Goal: Information Seeking & Learning: Learn about a topic

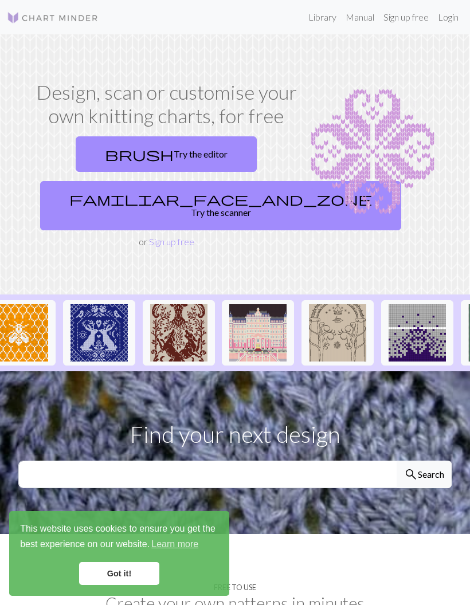
scroll to position [0, 179]
click at [249, 346] on img at bounding box center [258, 332] width 57 height 57
click at [267, 320] on img at bounding box center [258, 332] width 57 height 57
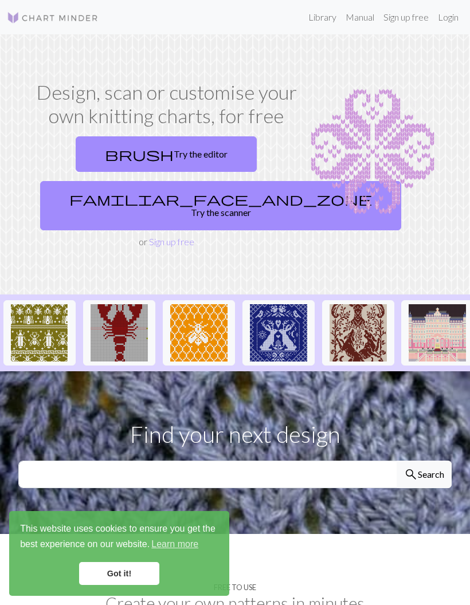
click at [320, 15] on link "Library" at bounding box center [321, 17] width 37 height 23
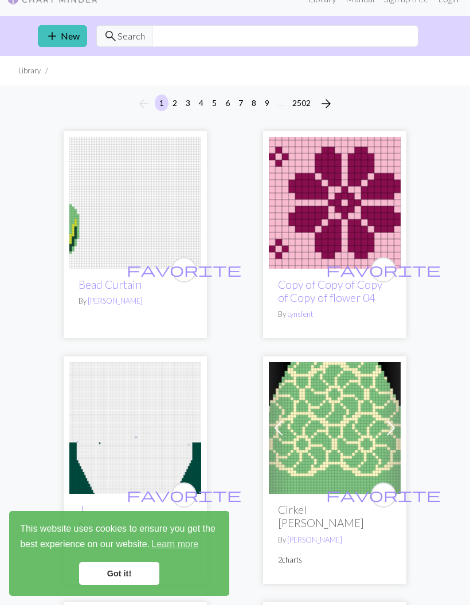
scroll to position [64, 0]
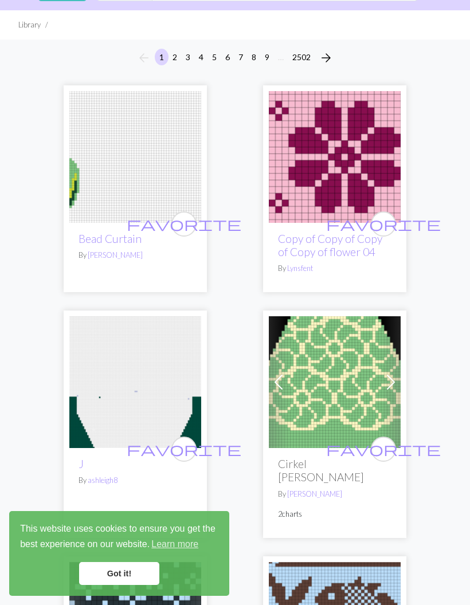
click at [121, 176] on img at bounding box center [135, 157] width 132 height 132
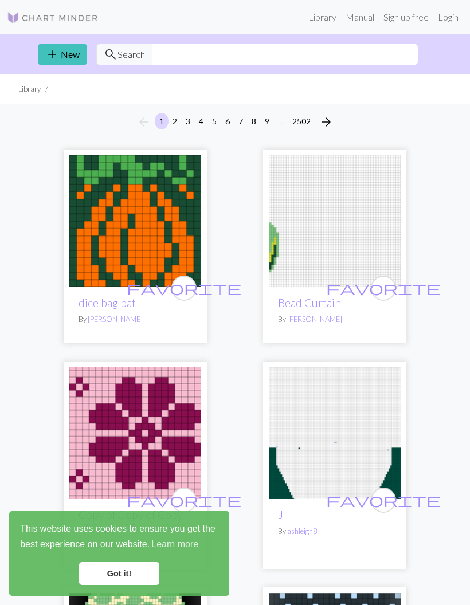
click at [214, 116] on button "5" at bounding box center [214, 121] width 14 height 17
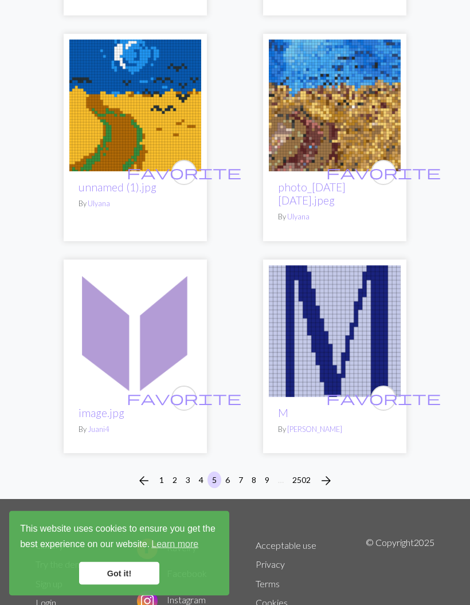
scroll to position [5434, 0]
click at [255, 471] on button "8" at bounding box center [254, 479] width 14 height 17
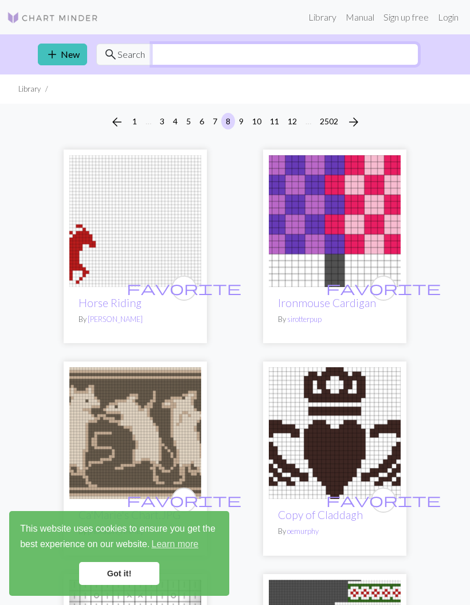
click at [303, 50] on input "text" at bounding box center [285, 55] width 266 height 22
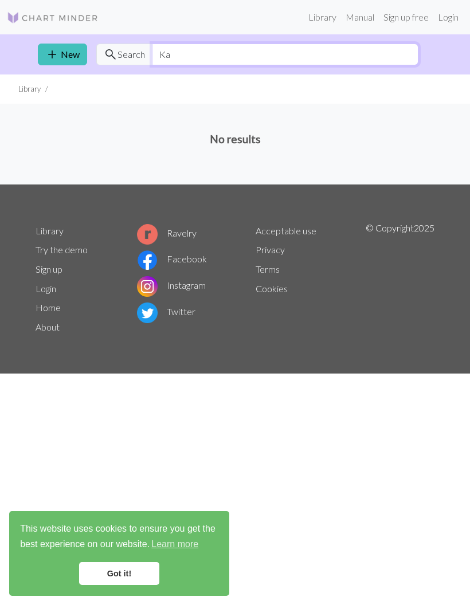
type input "K"
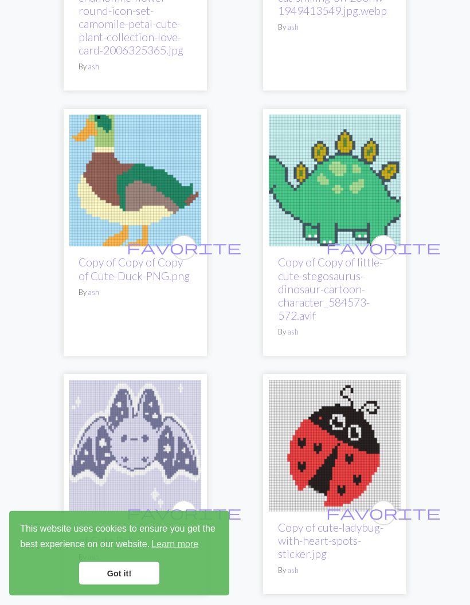
scroll to position [4489, 0]
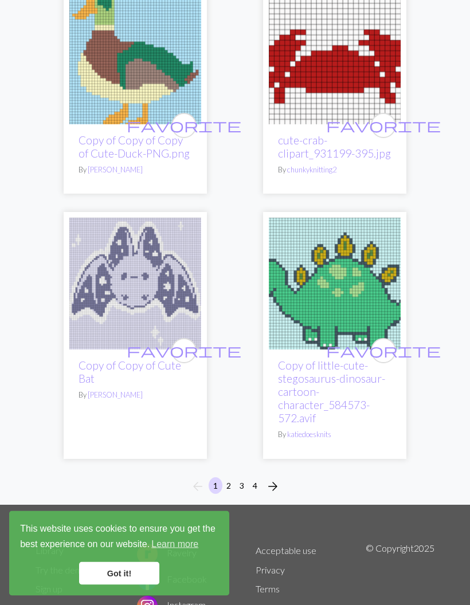
click at [230, 478] on button "2" at bounding box center [229, 486] width 14 height 17
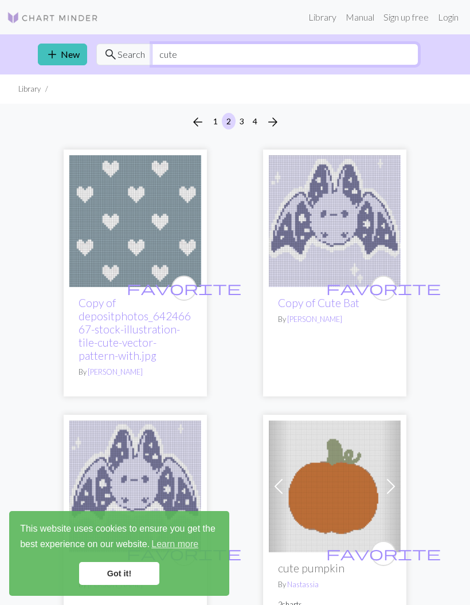
click at [326, 55] on input "cute" at bounding box center [285, 55] width 266 height 22
type input "c"
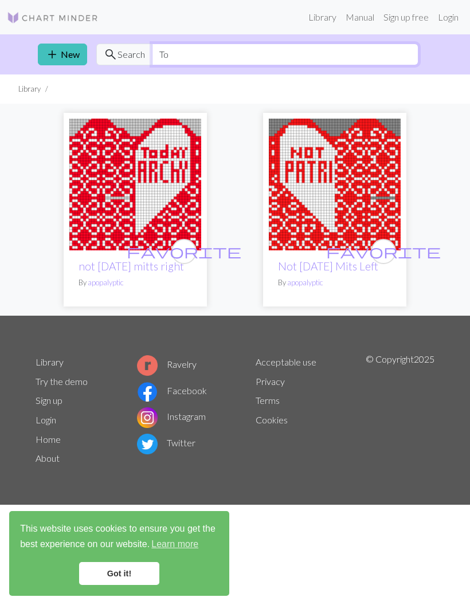
type input "T"
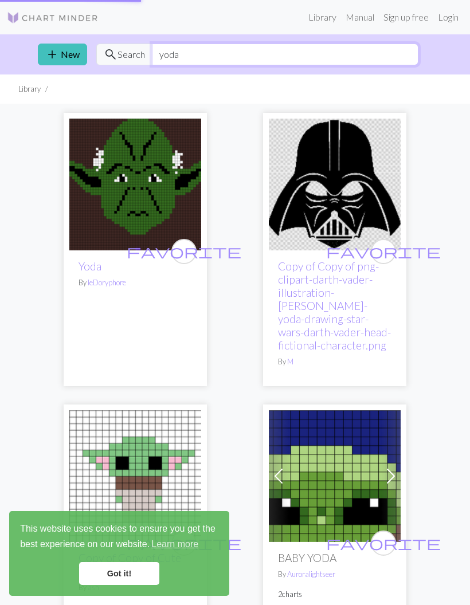
type input "yoda"
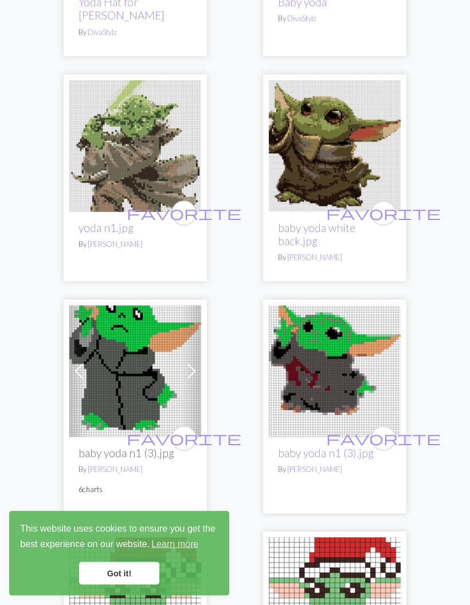
scroll to position [2769, 0]
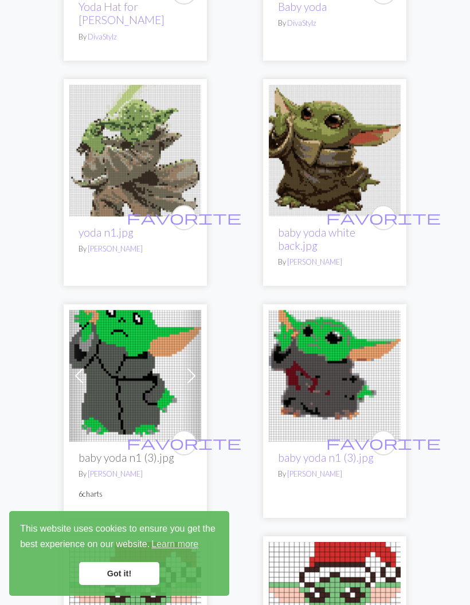
click at [342, 163] on img at bounding box center [335, 151] width 132 height 132
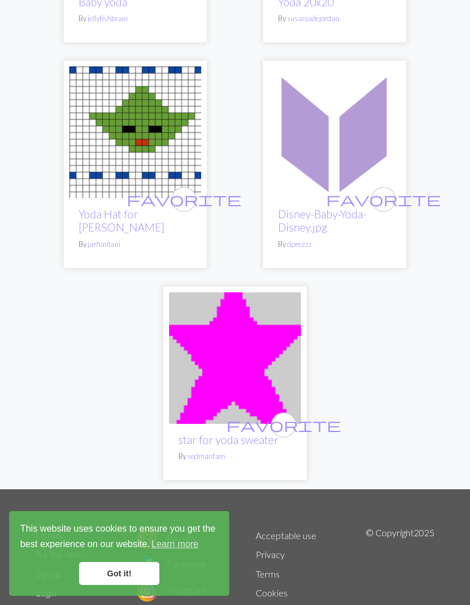
scroll to position [3983, 0]
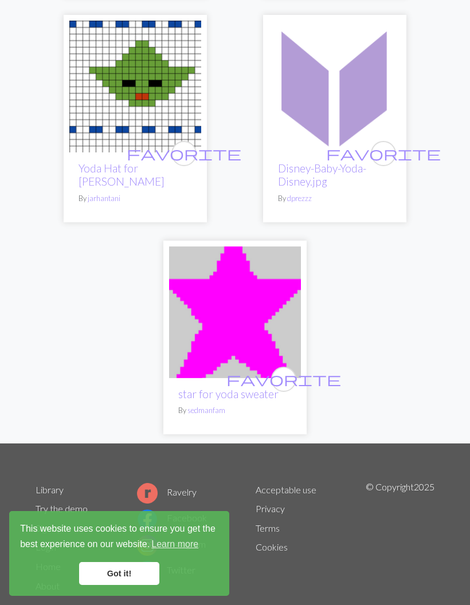
click at [140, 569] on link "Got it!" at bounding box center [119, 573] width 80 height 23
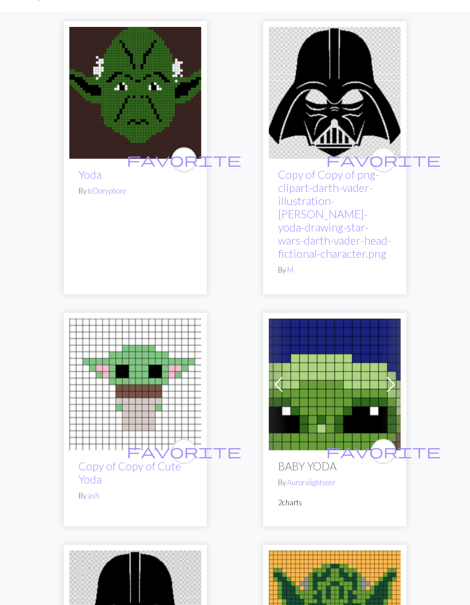
scroll to position [0, 0]
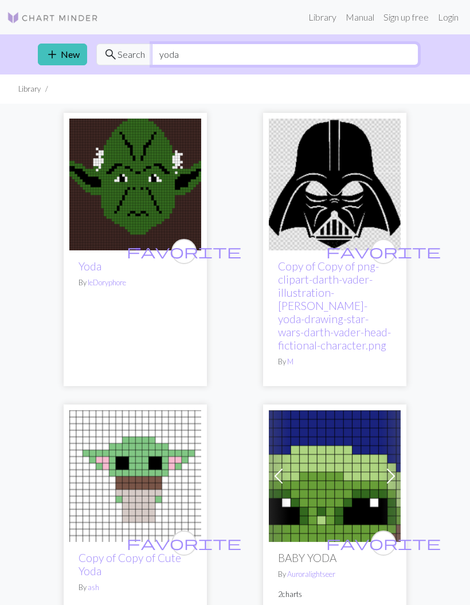
click at [268, 49] on input "yoda" at bounding box center [285, 55] width 266 height 22
type input "y"
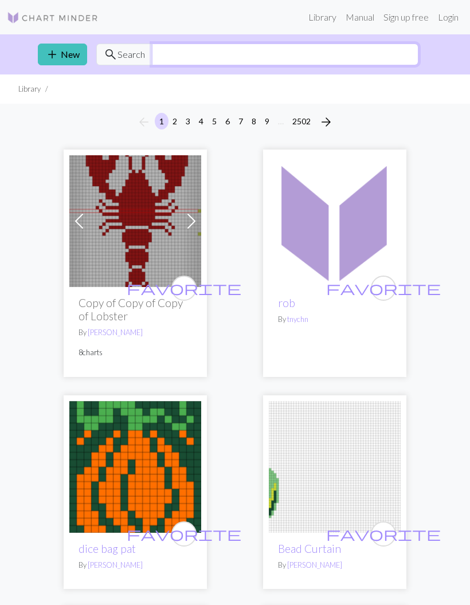
type input "V"
type input "[PERSON_NAME]"
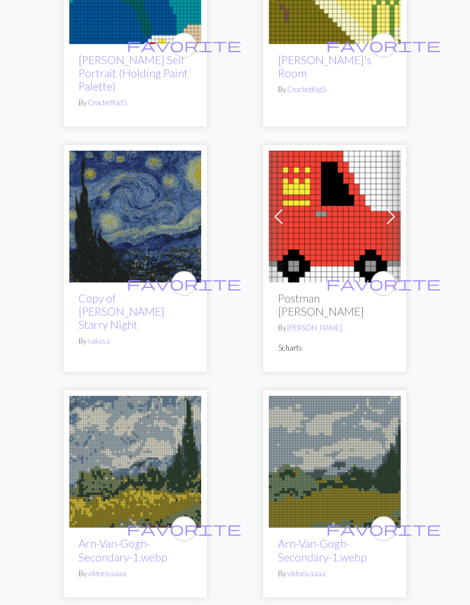
scroll to position [683, 0]
click at [170, 443] on img at bounding box center [135, 462] width 132 height 132
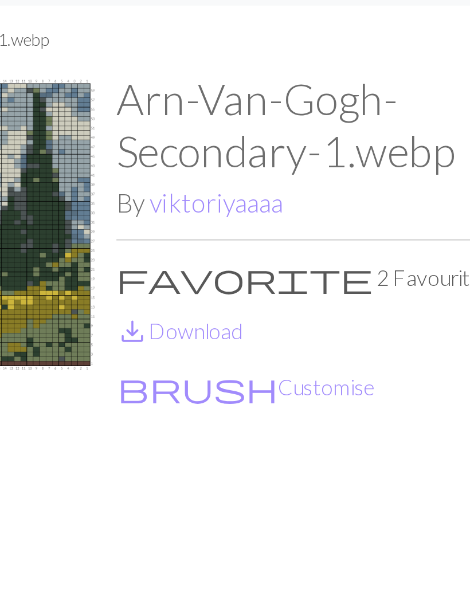
click at [235, 168] on link "save_alt Download" at bounding box center [262, 173] width 54 height 11
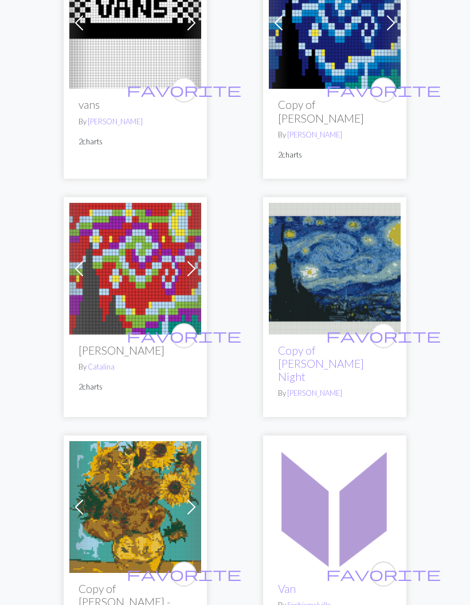
scroll to position [1847, 0]
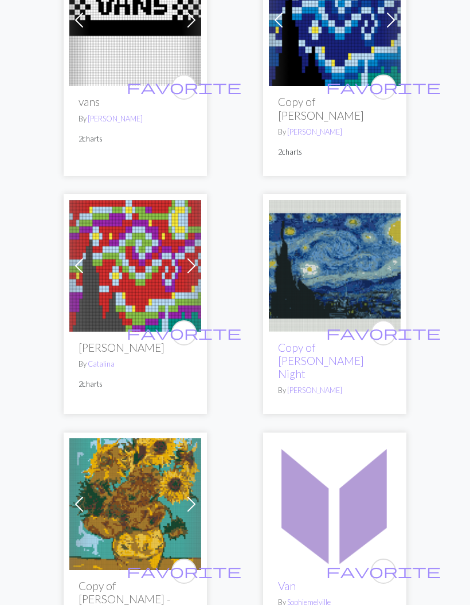
click at [101, 479] on img at bounding box center [135, 504] width 132 height 132
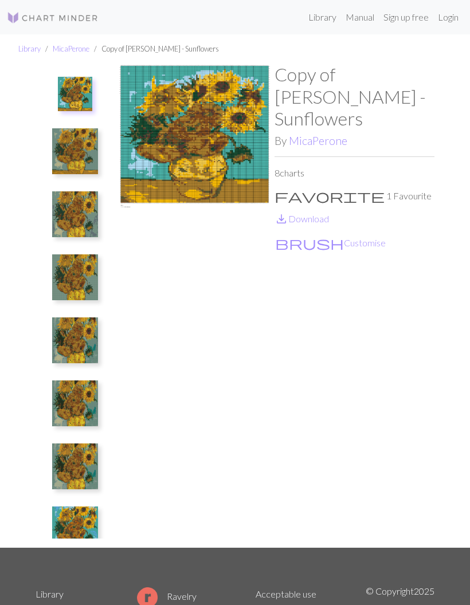
click at [65, 397] on img at bounding box center [75, 403] width 46 height 46
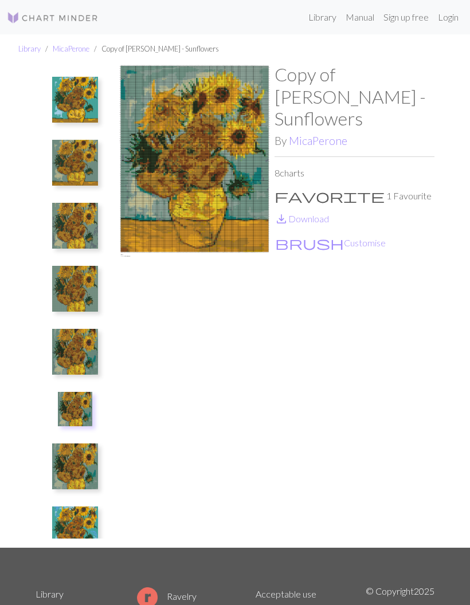
click at [68, 449] on img at bounding box center [75, 466] width 46 height 46
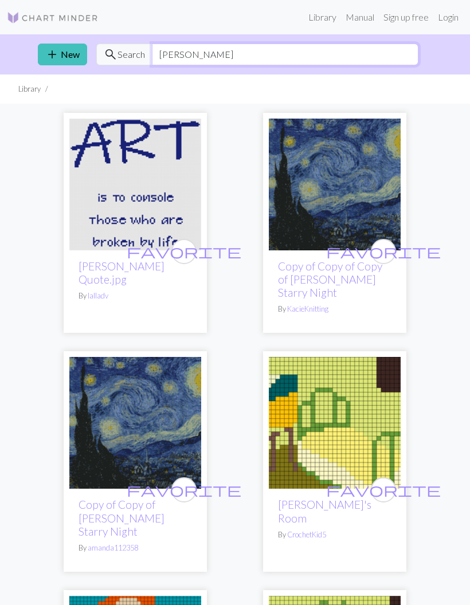
click at [210, 56] on input "[PERSON_NAME]" at bounding box center [285, 55] width 266 height 22
type input "V"
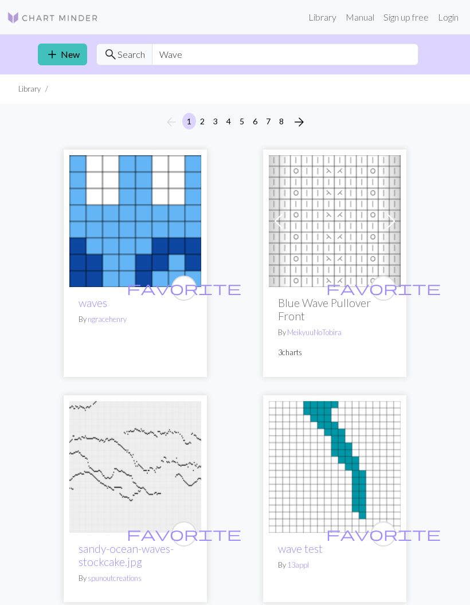
click at [198, 56] on input "Wave" at bounding box center [285, 55] width 266 height 22
type input "W"
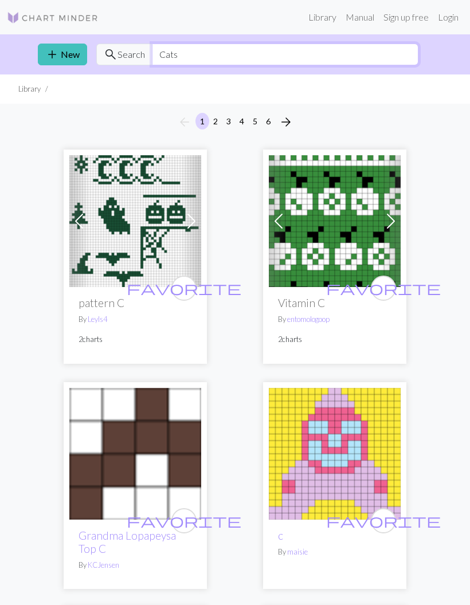
type input "Cats"
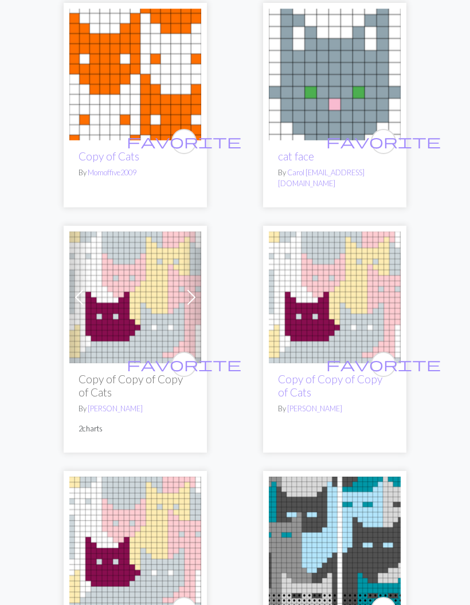
scroll to position [948, 0]
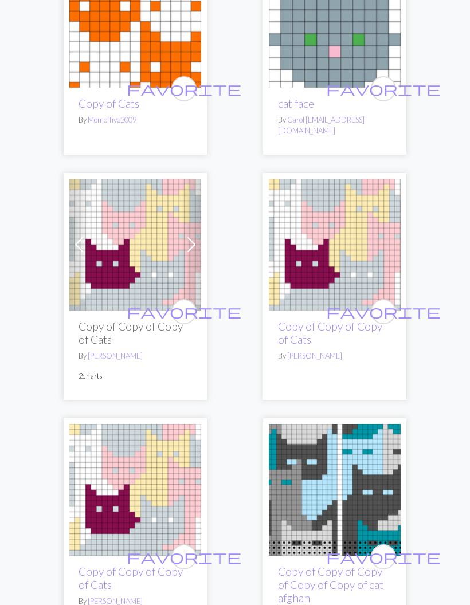
click at [113, 289] on img at bounding box center [135, 245] width 132 height 132
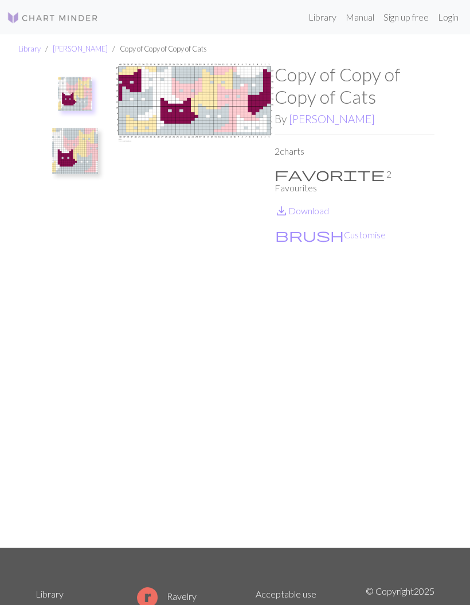
click at [80, 157] on img at bounding box center [75, 151] width 46 height 46
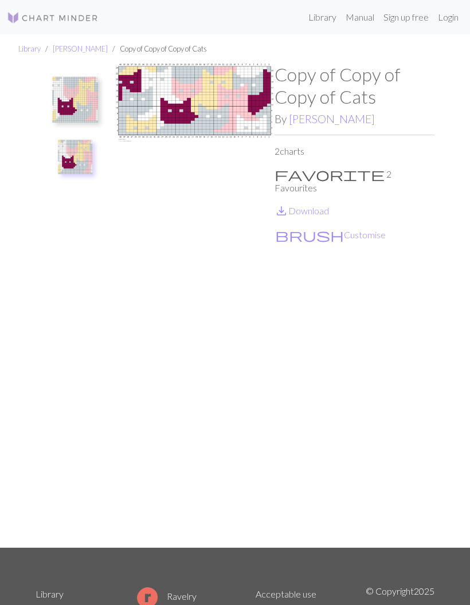
click at [74, 97] on img at bounding box center [75, 100] width 46 height 46
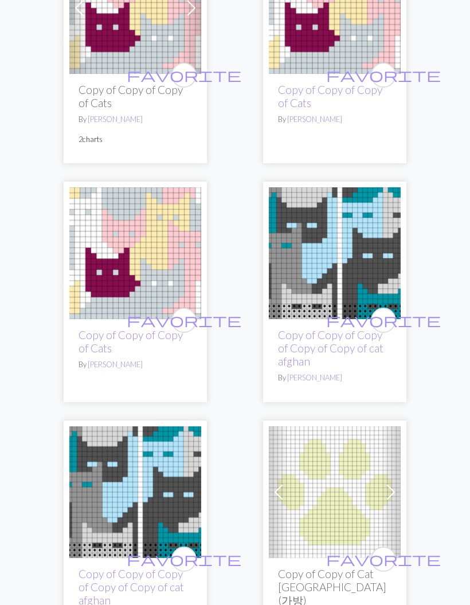
click at [97, 503] on img at bounding box center [135, 493] width 132 height 132
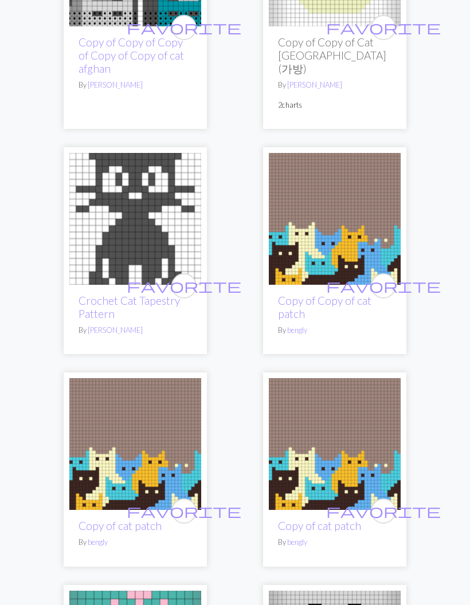
scroll to position [1717, 0]
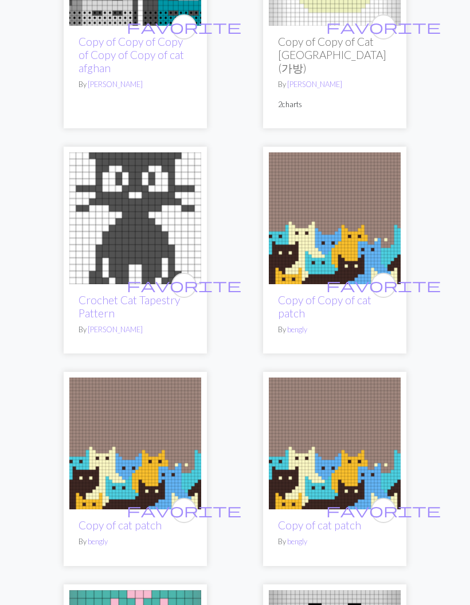
click at [109, 232] on img at bounding box center [135, 219] width 132 height 132
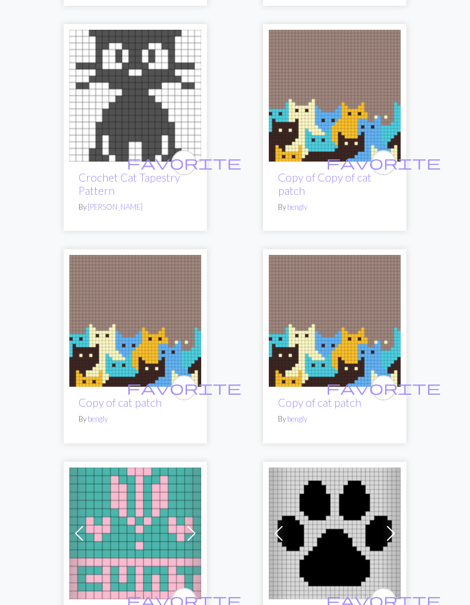
scroll to position [1863, 0]
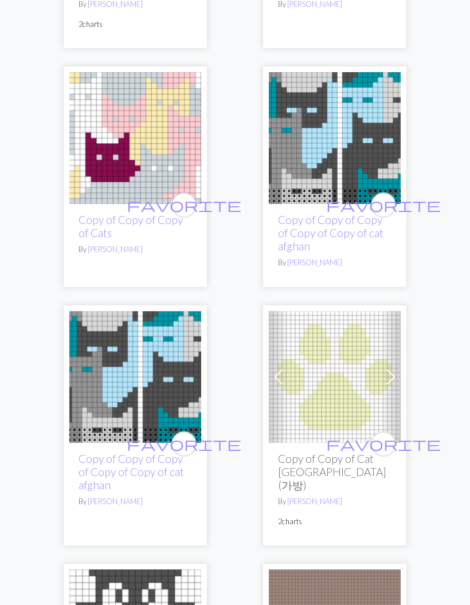
click at [353, 104] on img at bounding box center [335, 139] width 132 height 132
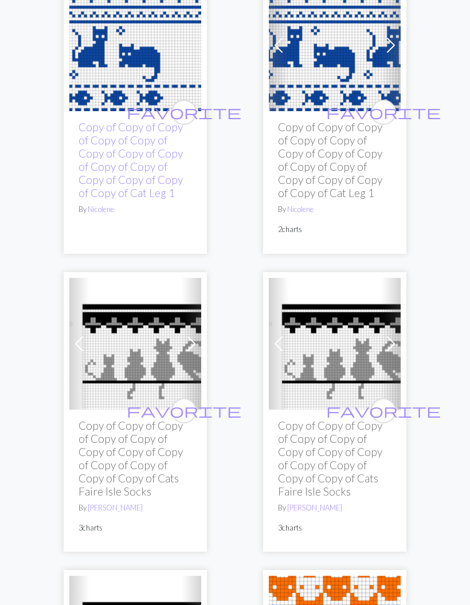
scroll to position [2587, 0]
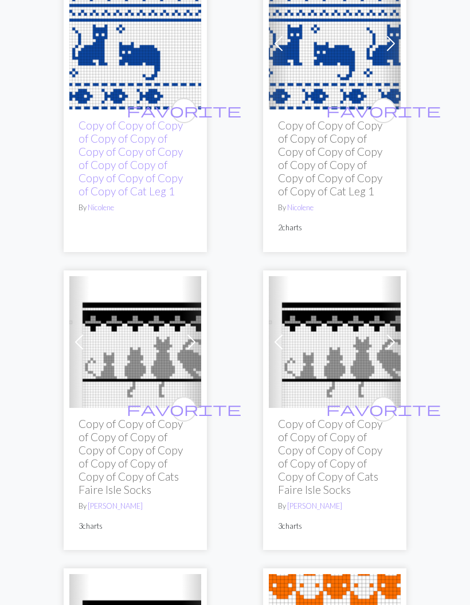
click at [331, 417] on h2 "Copy of Copy of Copy of Copy of Copy of Copy of Copy of Copy of Copy of Copy of…" at bounding box center [334, 456] width 113 height 79
click at [332, 333] on img at bounding box center [335, 343] width 132 height 132
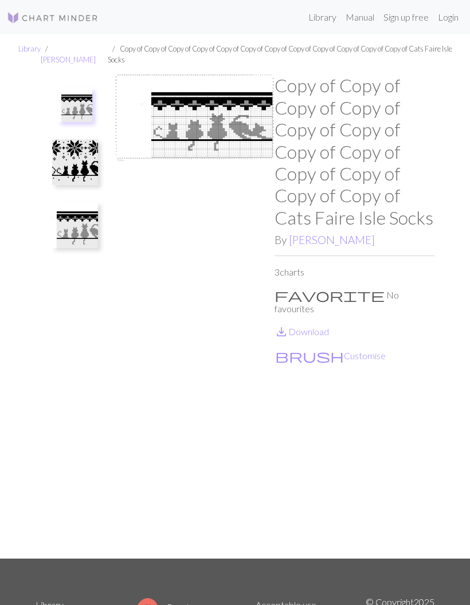
click at [88, 153] on img at bounding box center [75, 162] width 46 height 46
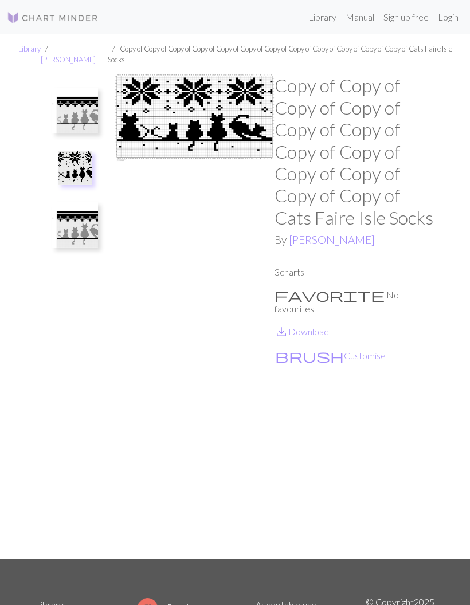
click at [82, 227] on img at bounding box center [75, 225] width 46 height 46
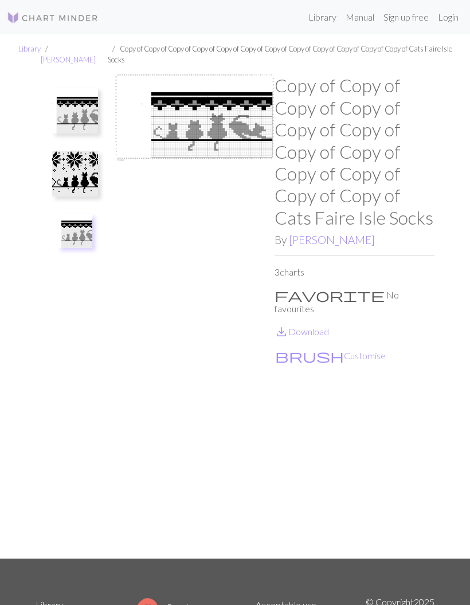
click at [85, 112] on img at bounding box center [75, 111] width 46 height 46
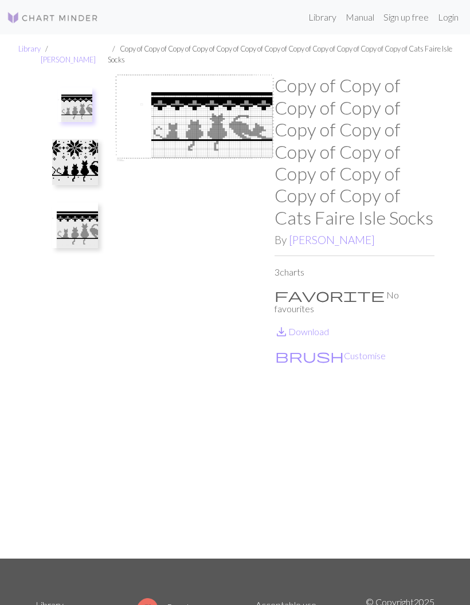
click at [78, 100] on img at bounding box center [75, 105] width 34 height 34
click at [88, 88] on img at bounding box center [75, 105] width 34 height 34
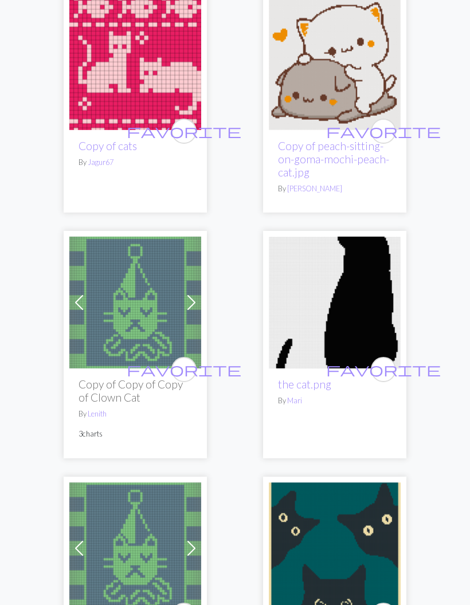
click at [354, 257] on img at bounding box center [335, 303] width 132 height 132
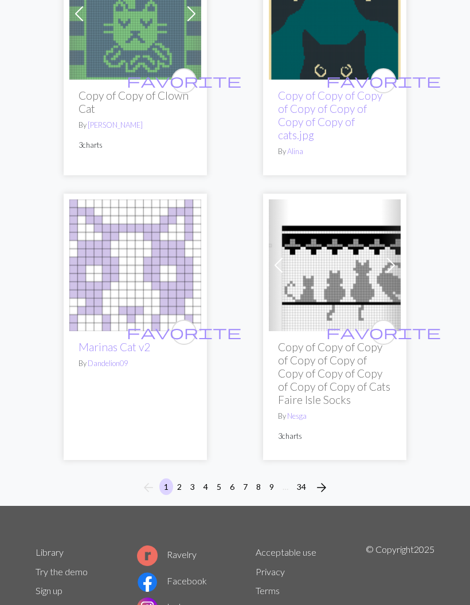
scroll to position [5966, 0]
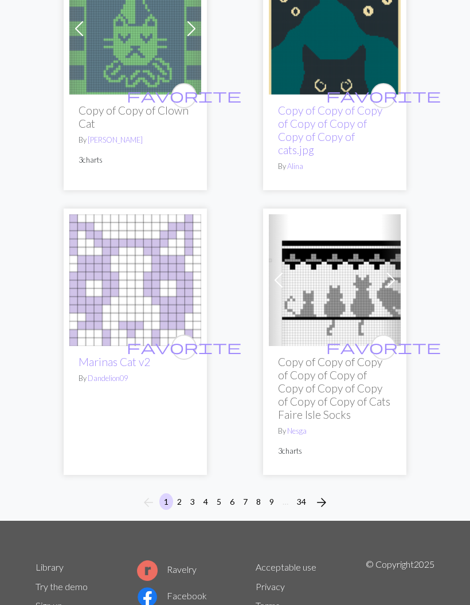
click at [211, 493] on li "4" at bounding box center [205, 502] width 13 height 18
click at [217, 493] on button "5" at bounding box center [219, 501] width 14 height 17
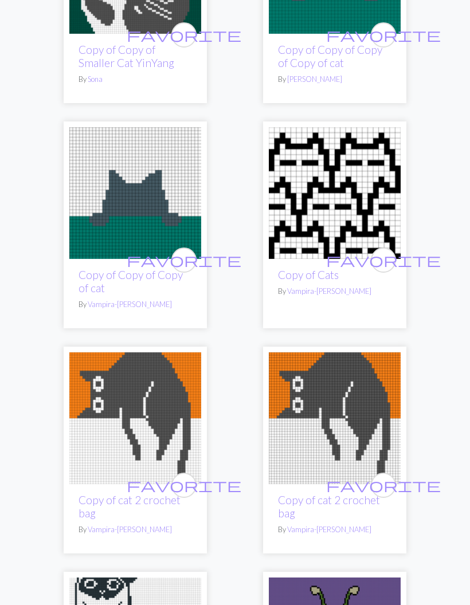
scroll to position [480, 0]
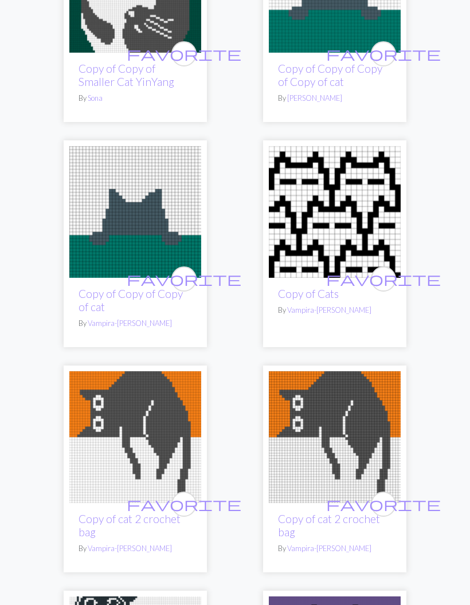
click at [182, 199] on img at bounding box center [135, 212] width 132 height 132
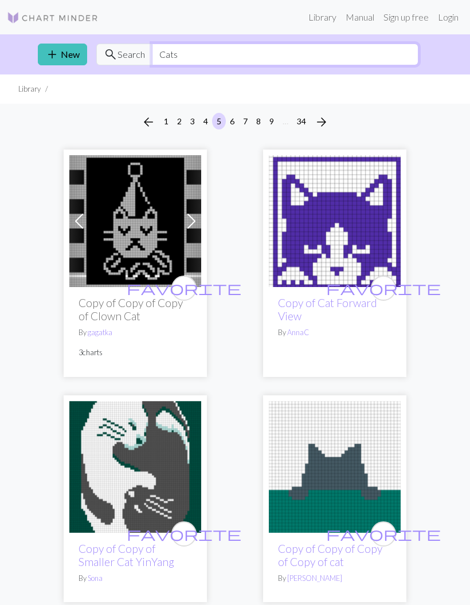
click at [316, 49] on input "Cats" at bounding box center [285, 55] width 266 height 22
type input "C"
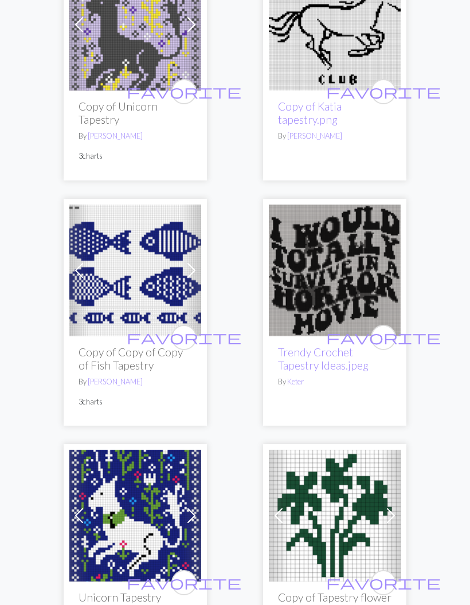
scroll to position [3731, 0]
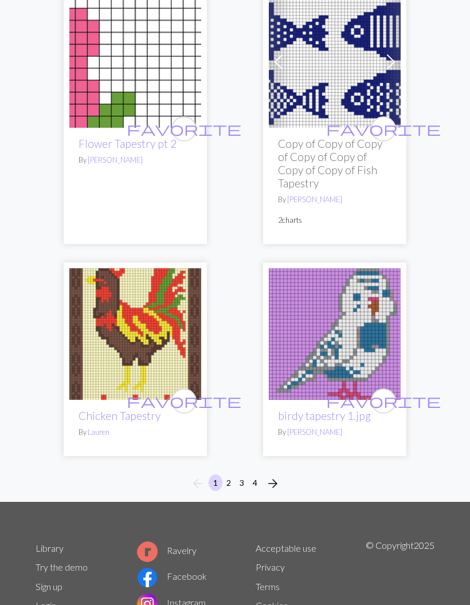
click at [232, 475] on button "2" at bounding box center [229, 483] width 14 height 17
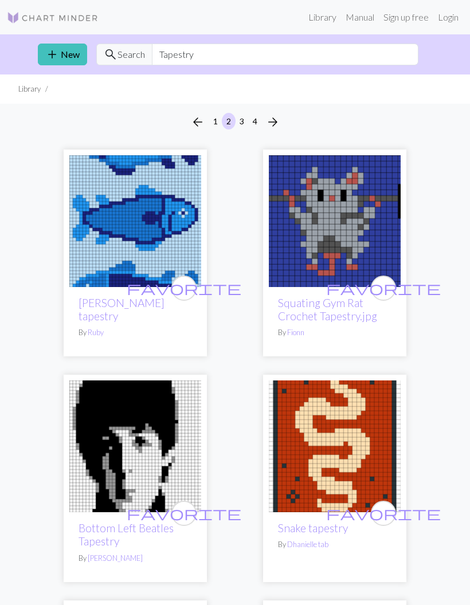
click at [334, 41] on div "add New search Search Tapestry" at bounding box center [235, 54] width 412 height 40
click at [383, 64] on input "Tapestry" at bounding box center [285, 55] width 266 height 22
click at [387, 68] on div "add New search Search Tapestry" at bounding box center [235, 54] width 412 height 40
click at [385, 58] on input "Tapestry" at bounding box center [285, 55] width 266 height 22
type input "T"
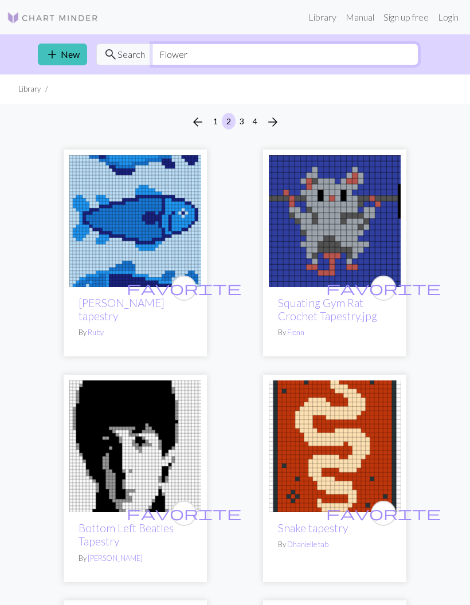
type input "Flower"
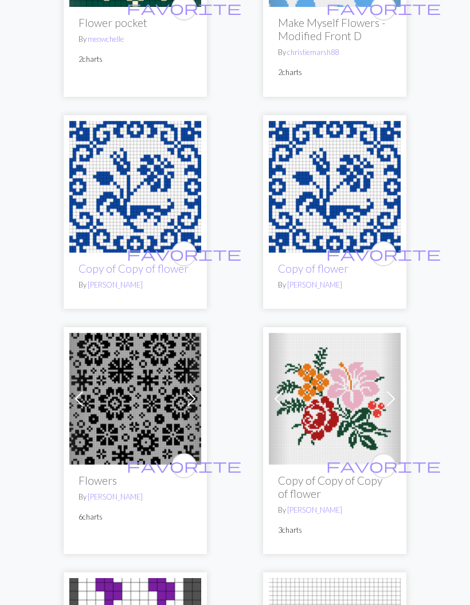
scroll to position [2336, 0]
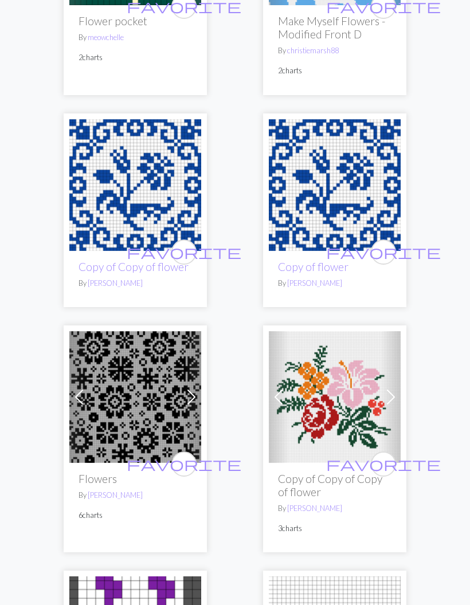
click at [337, 376] on img at bounding box center [335, 397] width 132 height 132
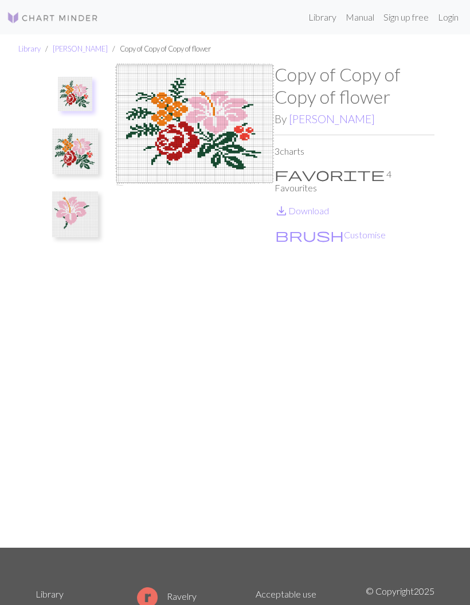
click at [80, 210] on img at bounding box center [75, 214] width 46 height 46
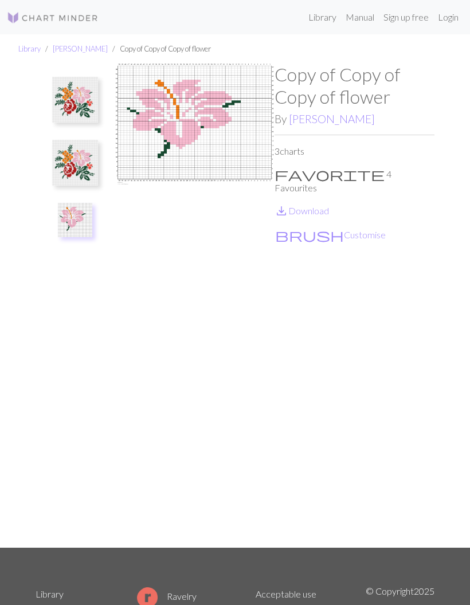
click at [82, 104] on img at bounding box center [75, 100] width 46 height 46
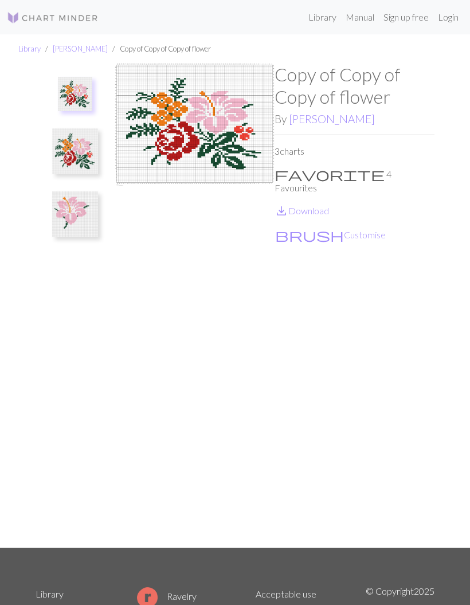
click at [66, 151] on img at bounding box center [75, 151] width 46 height 46
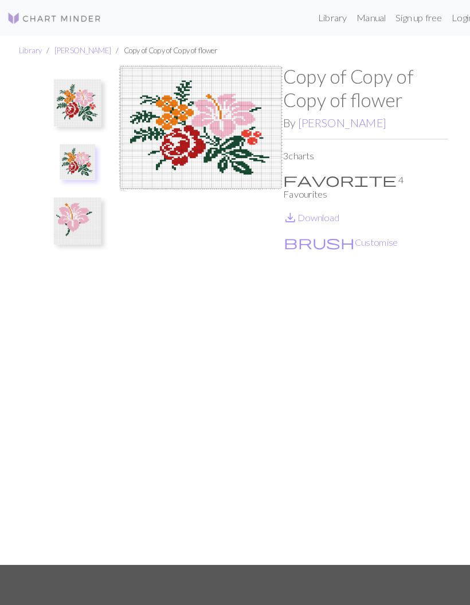
click at [74, 98] on img at bounding box center [75, 100] width 46 height 46
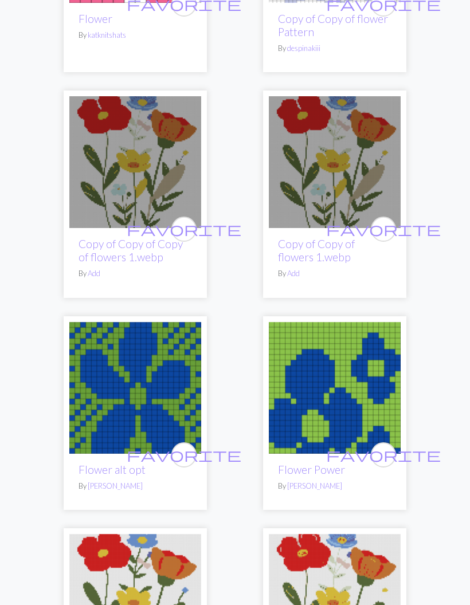
scroll to position [4443, 0]
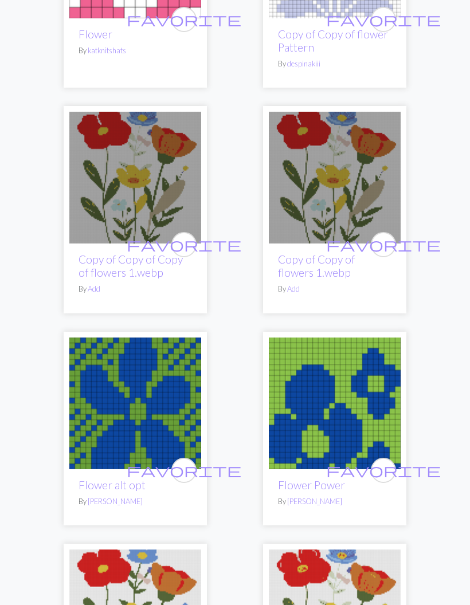
click at [362, 154] on img at bounding box center [335, 178] width 132 height 132
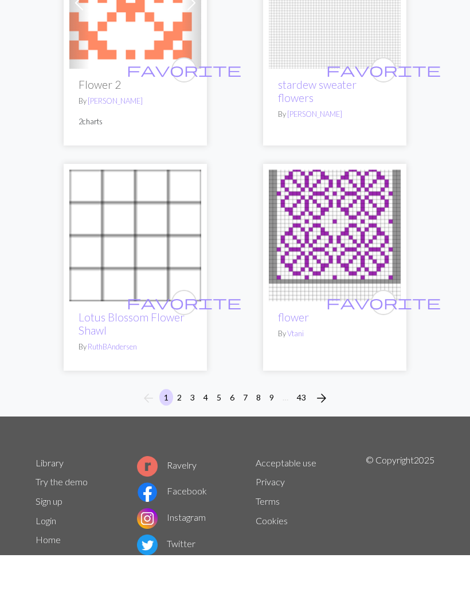
scroll to position [5489, 0]
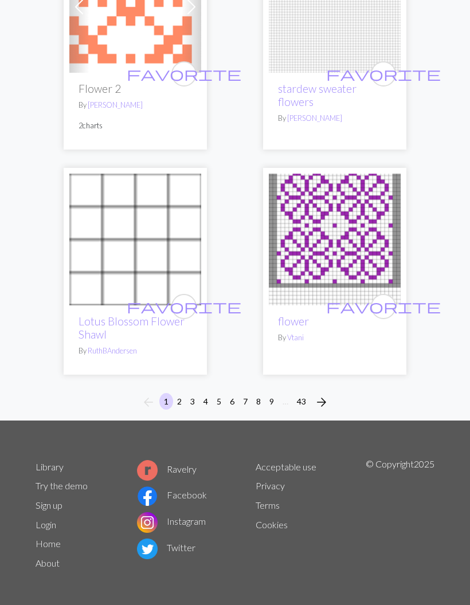
click at [190, 393] on button "3" at bounding box center [193, 401] width 14 height 17
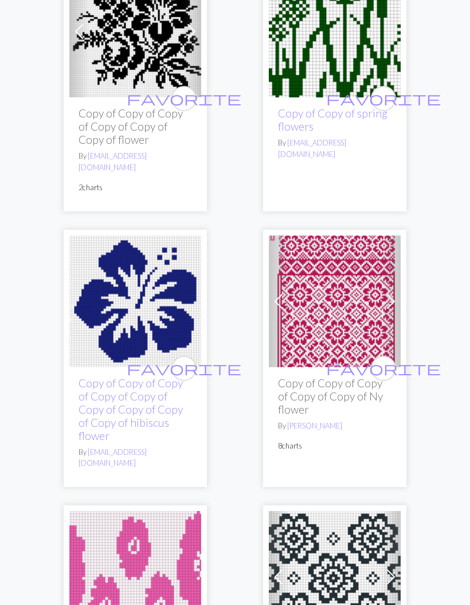
scroll to position [1040, 0]
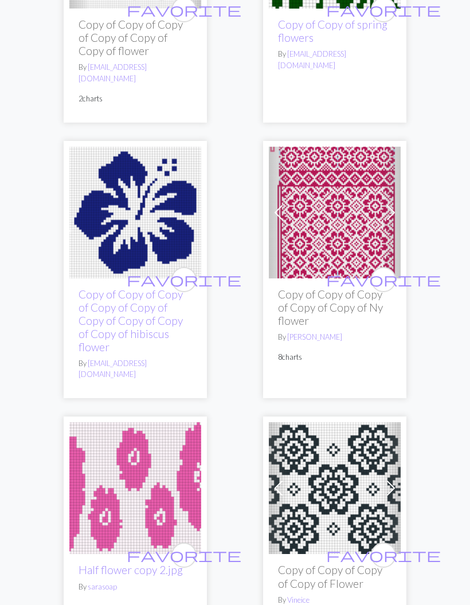
click at [344, 196] on img at bounding box center [335, 213] width 132 height 132
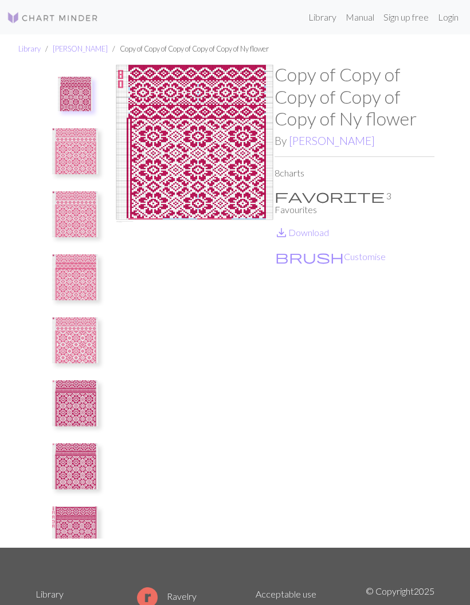
click at [69, 142] on img at bounding box center [75, 151] width 46 height 46
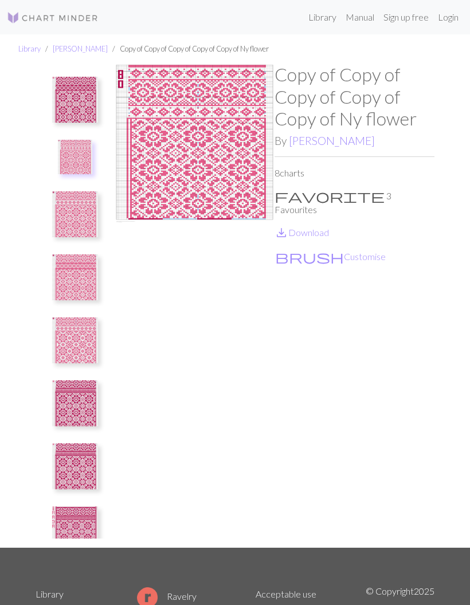
click at [68, 220] on img at bounding box center [75, 214] width 46 height 46
click at [70, 266] on img at bounding box center [75, 277] width 46 height 46
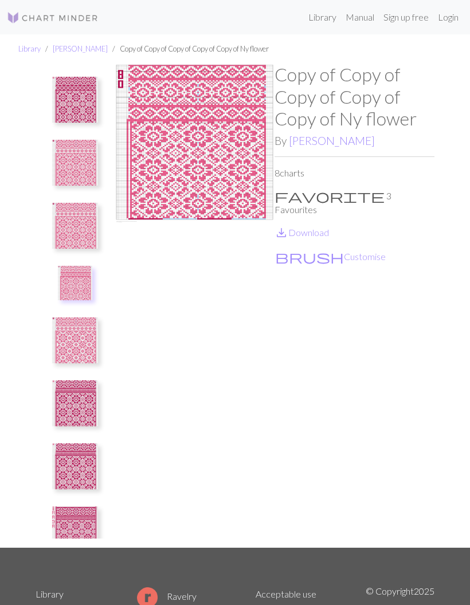
click at [82, 539] on img at bounding box center [75, 529] width 46 height 46
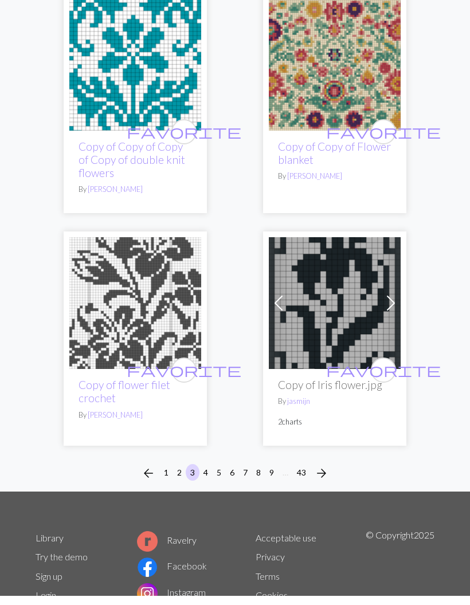
scroll to position [6181, 0]
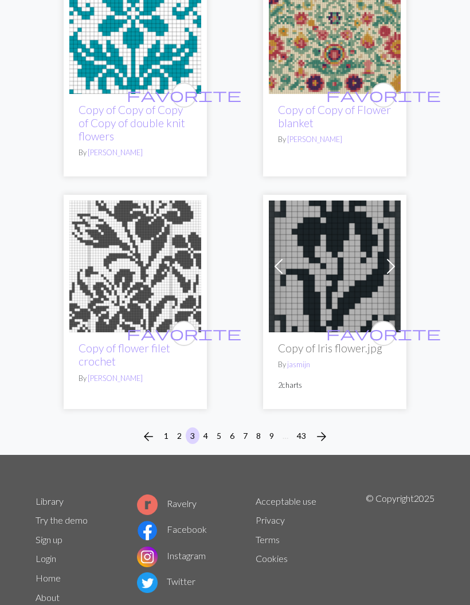
click at [247, 427] on button "7" at bounding box center [245, 435] width 14 height 17
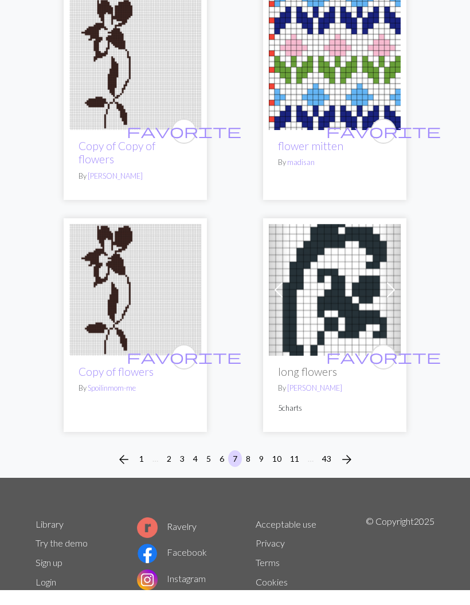
scroll to position [5705, 0]
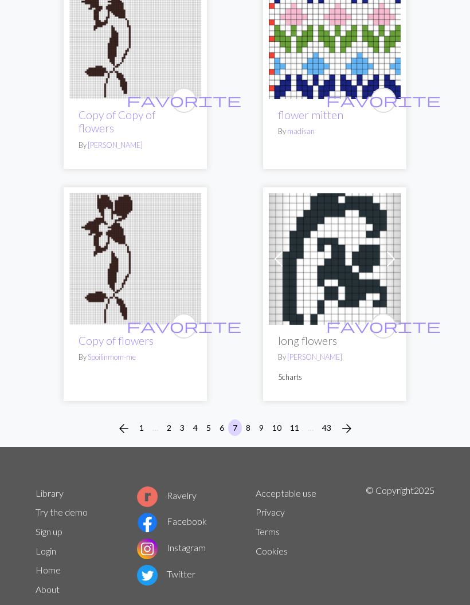
click at [205, 419] on button "5" at bounding box center [209, 427] width 14 height 17
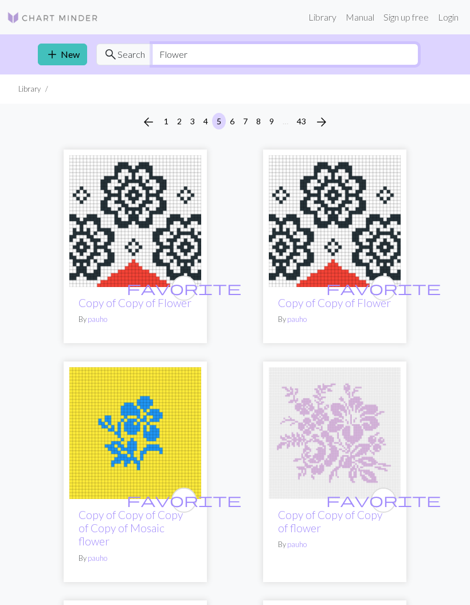
click at [332, 47] on input "Flower" at bounding box center [285, 55] width 266 height 22
click at [369, 41] on div "add New search Search RFlower" at bounding box center [235, 54] width 412 height 40
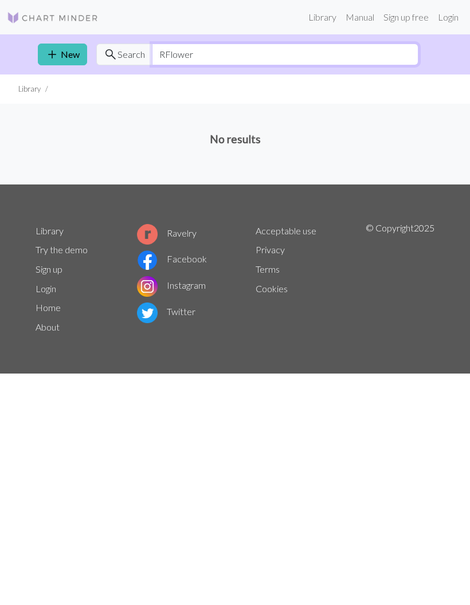
click at [387, 44] on input "RFlower" at bounding box center [285, 55] width 266 height 22
click at [378, 48] on input "RFlower" at bounding box center [285, 55] width 266 height 22
click at [245, 52] on input "RFlower" at bounding box center [285, 55] width 266 height 22
type input "Rapunzel"
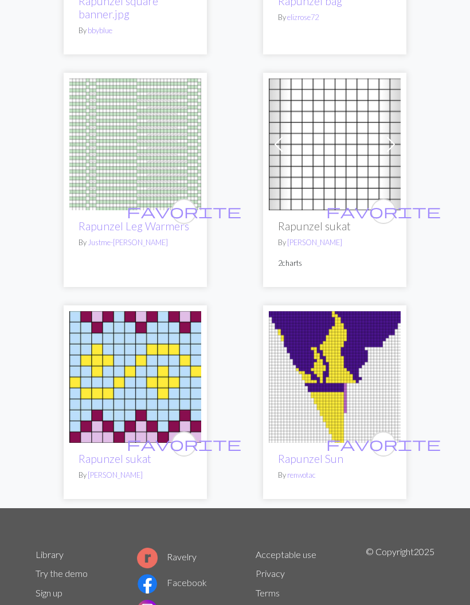
scroll to position [265, 0]
click at [356, 383] on img at bounding box center [335, 377] width 132 height 132
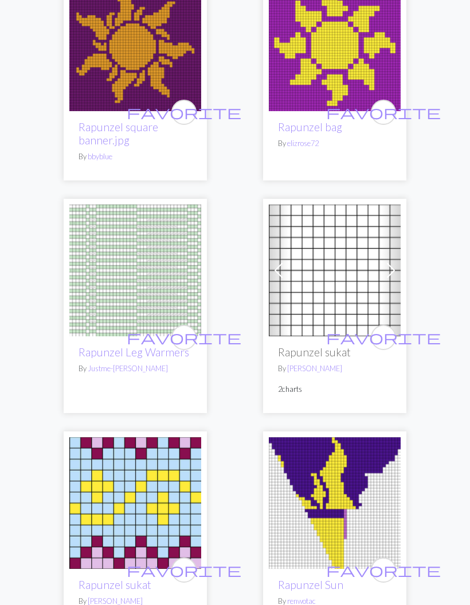
scroll to position [139, 0]
click at [103, 224] on img at bounding box center [135, 270] width 132 height 132
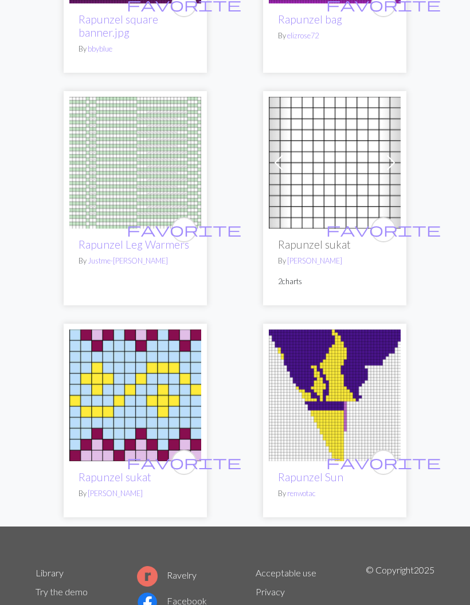
scroll to position [247, 0]
click at [152, 417] on img at bounding box center [135, 395] width 132 height 132
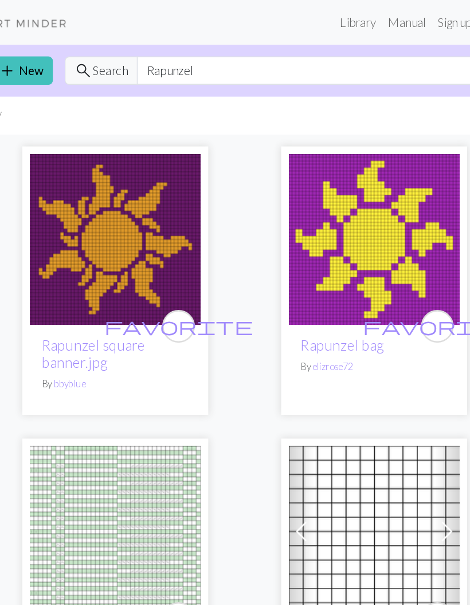
click at [78, 266] on link "Rapunzel square banner.jpg" at bounding box center [118, 272] width 80 height 26
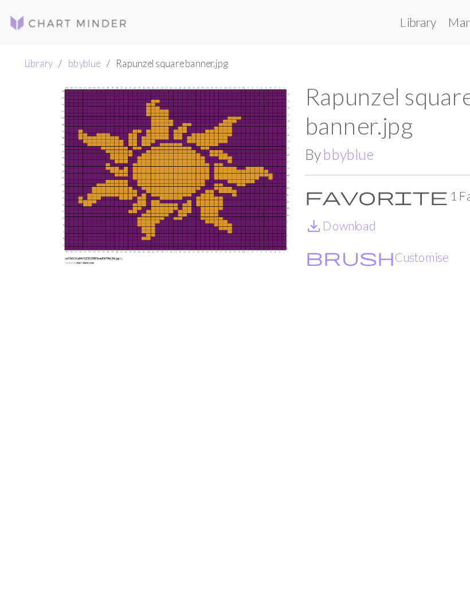
click at [278, 172] on link "save_alt Download" at bounding box center [262, 173] width 54 height 11
click at [270, 174] on link "save_alt Download" at bounding box center [262, 173] width 54 height 11
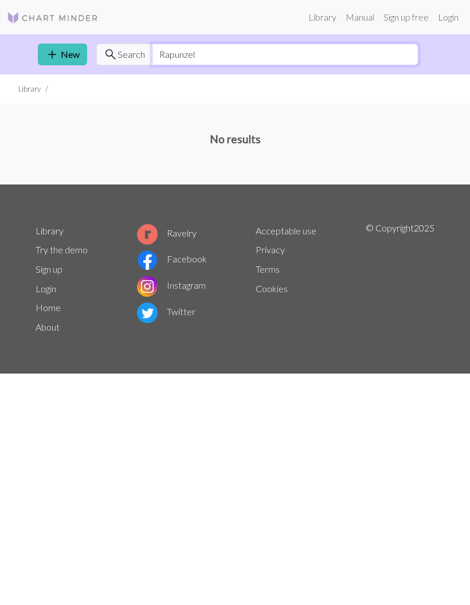
click at [281, 61] on input "Rapunzel" at bounding box center [285, 55] width 266 height 22
type input "R"
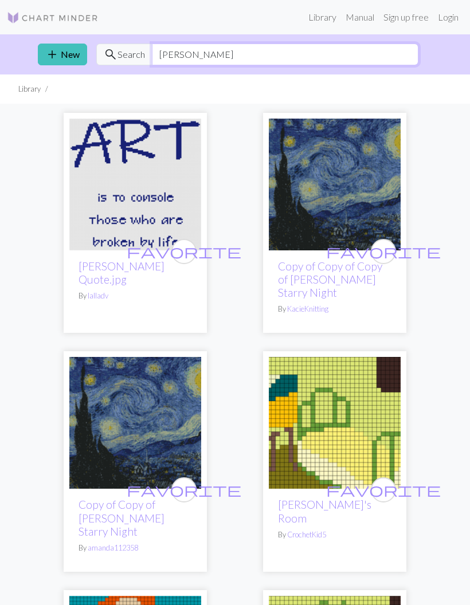
type input "[PERSON_NAME]"
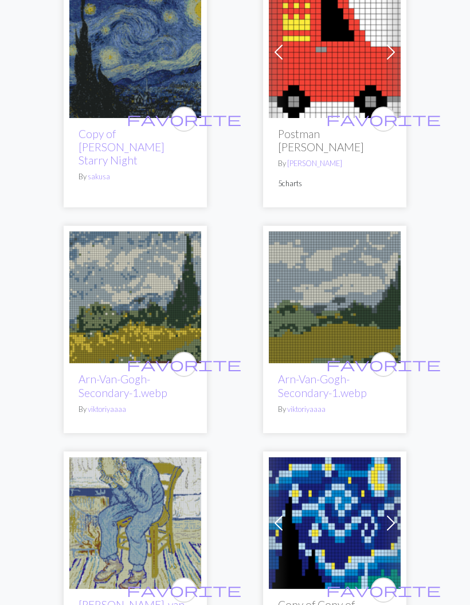
scroll to position [853, 0]
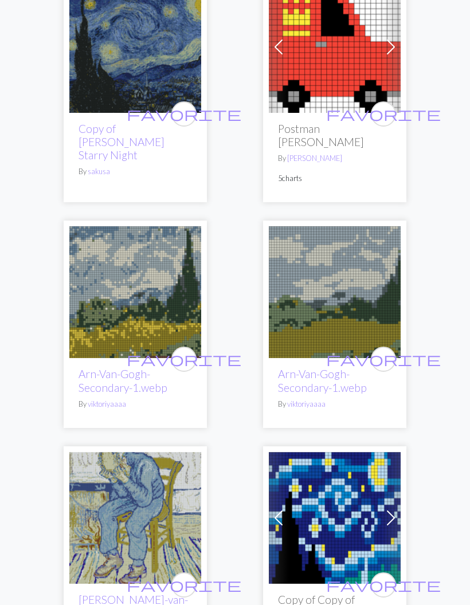
click at [313, 367] on link "Arn-Van-Gogh-Secondary-1.webp" at bounding box center [322, 380] width 89 height 26
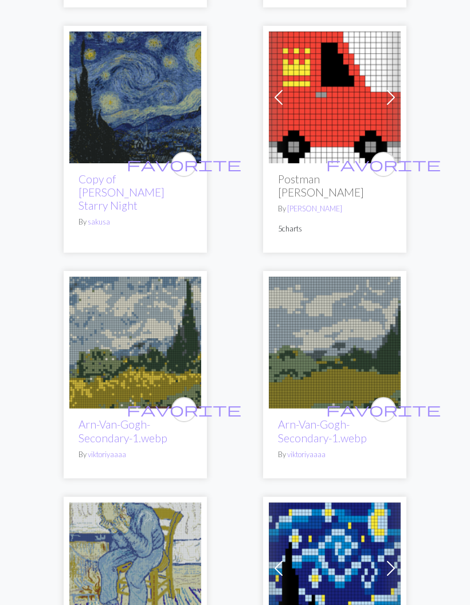
click at [140, 288] on img at bounding box center [135, 343] width 132 height 132
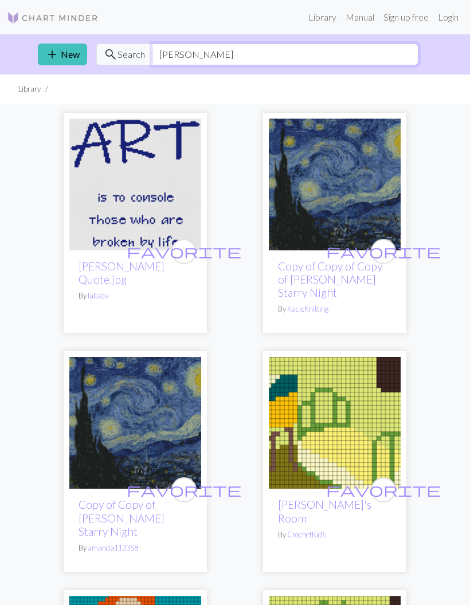
click at [274, 44] on input "[PERSON_NAME]" at bounding box center [285, 55] width 266 height 22
click at [320, 46] on input "[PERSON_NAME]" at bounding box center [285, 55] width 266 height 22
click at [306, 48] on input "[PERSON_NAME]" at bounding box center [285, 55] width 266 height 22
type input "V"
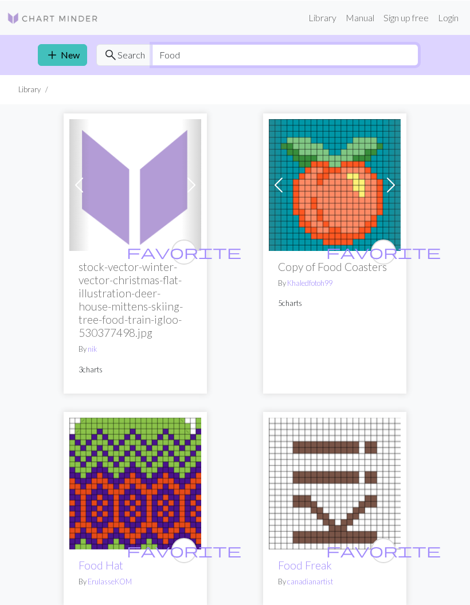
click at [300, 50] on input "Food" at bounding box center [285, 55] width 266 height 22
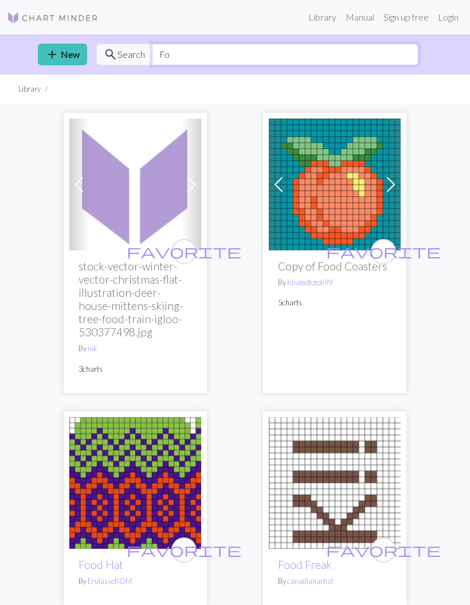
type input "F"
click at [355, 18] on link "Manual" at bounding box center [360, 17] width 38 height 23
